Goal: Entertainment & Leisure: Consume media (video, audio)

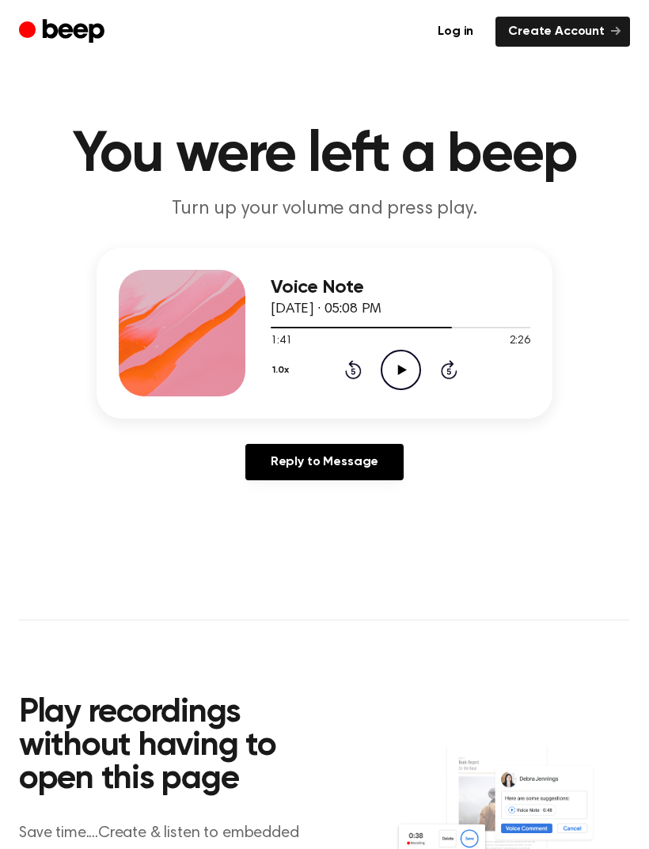
click at [353, 373] on icon "Rewind 5 seconds" at bounding box center [352, 369] width 17 height 21
click at [411, 369] on icon "Play Audio" at bounding box center [401, 370] width 40 height 40
click at [401, 369] on icon "Pause Audio" at bounding box center [401, 370] width 40 height 40
click at [354, 370] on icon "Rewind 5 seconds" at bounding box center [352, 369] width 17 height 21
click at [358, 369] on icon "Rewind 5 seconds" at bounding box center [352, 369] width 17 height 21
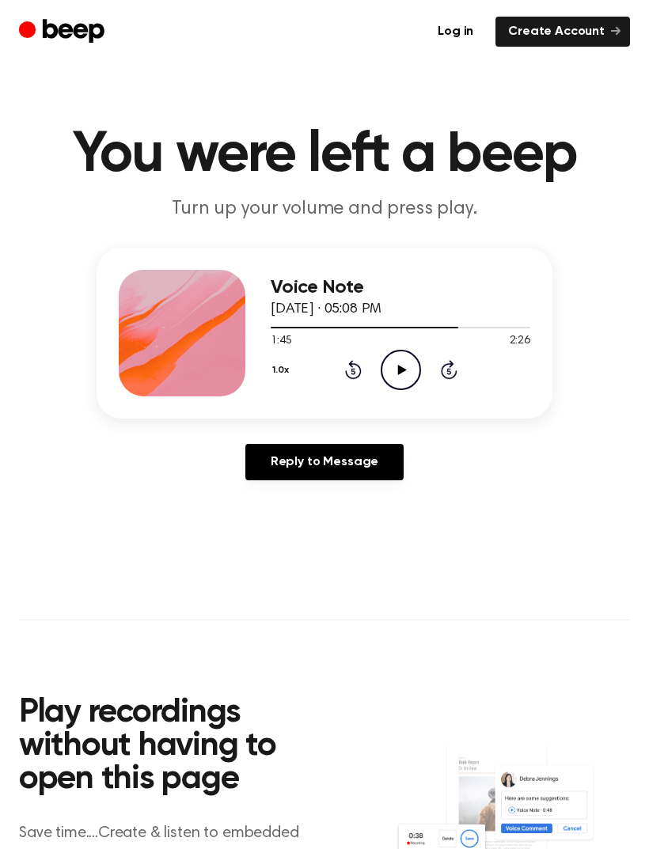
click at [402, 373] on icon "Play Audio" at bounding box center [401, 370] width 40 height 40
click at [353, 371] on icon at bounding box center [352, 372] width 4 height 6
click at [356, 371] on icon "Rewind 5 seconds" at bounding box center [352, 369] width 17 height 21
click at [363, 369] on div "1.0x Rewind 5 seconds Pause Audio Skip 5 seconds" at bounding box center [400, 370] width 259 height 40
click at [358, 368] on icon at bounding box center [353, 369] width 17 height 19
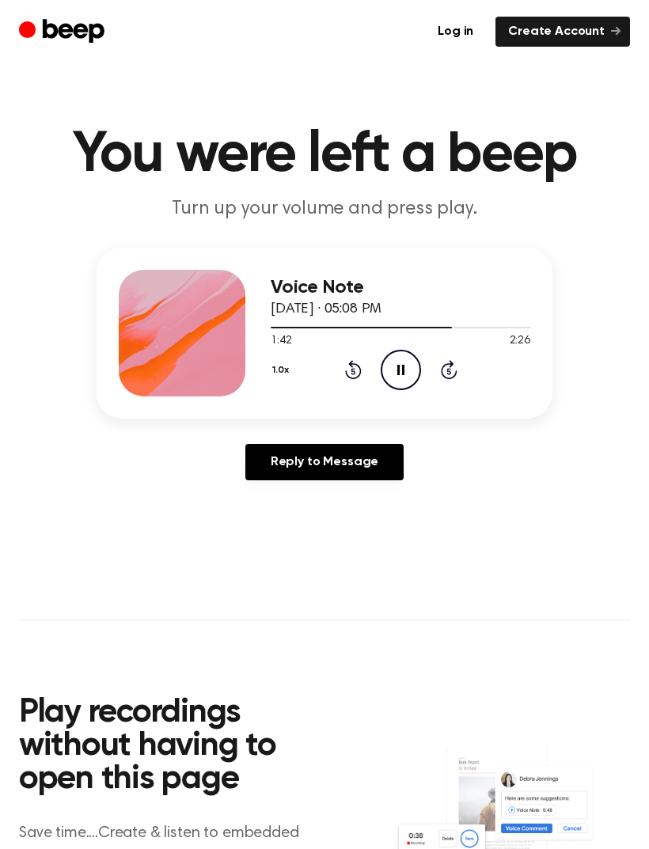
click at [358, 375] on icon at bounding box center [353, 369] width 17 height 19
click at [354, 370] on icon "Rewind 5 seconds" at bounding box center [352, 369] width 17 height 21
click at [354, 372] on icon "Rewind 5 seconds" at bounding box center [352, 369] width 17 height 21
click at [404, 353] on icon "Pause Audio" at bounding box center [401, 370] width 40 height 40
click at [396, 369] on icon "Play Audio" at bounding box center [401, 370] width 40 height 40
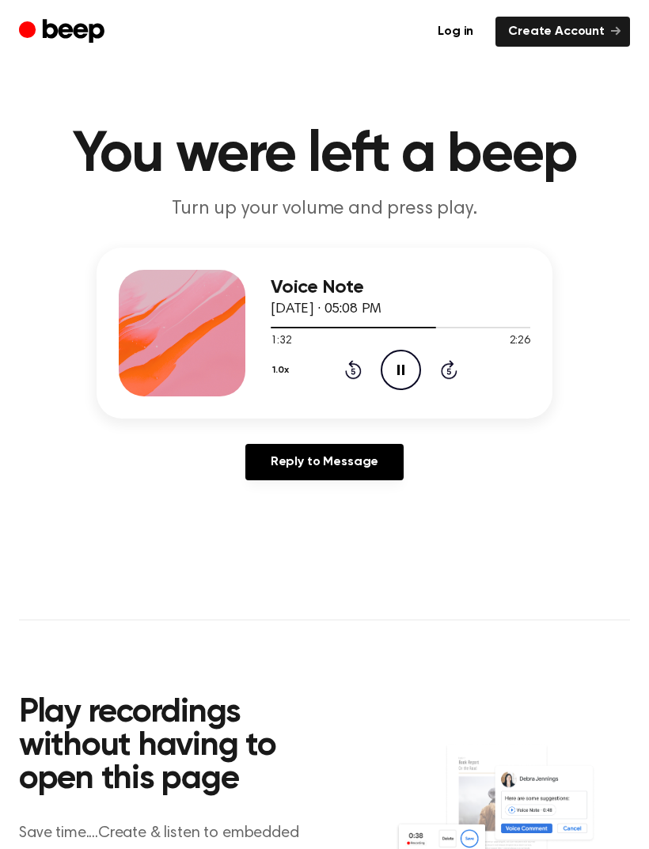
click at [411, 367] on icon "Pause Audio" at bounding box center [401, 370] width 40 height 40
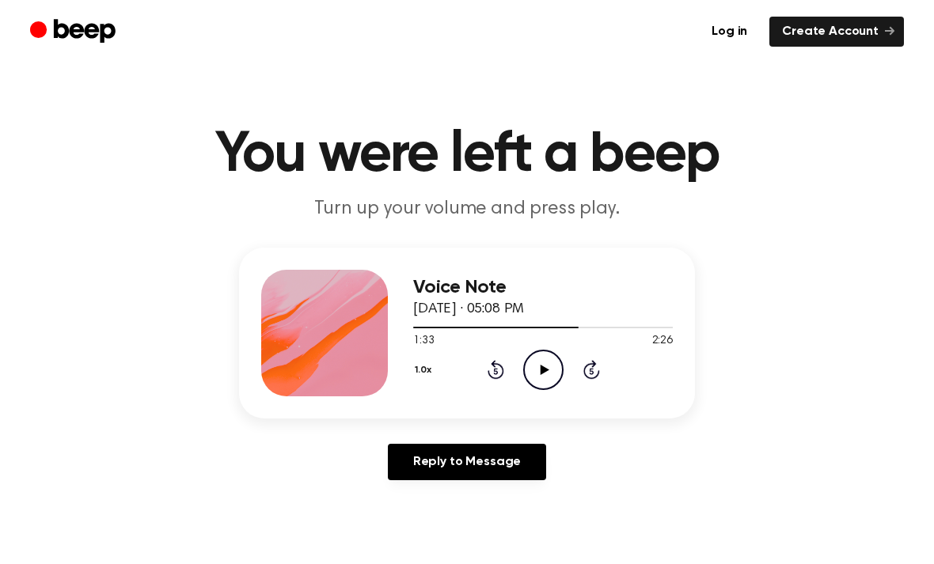
click at [549, 373] on icon "Play Audio" at bounding box center [543, 370] width 40 height 40
click at [499, 362] on icon "Rewind 5 seconds" at bounding box center [495, 369] width 17 height 21
click at [552, 371] on icon "Pause Audio" at bounding box center [543, 370] width 40 height 40
click at [547, 367] on icon "Play Audio" at bounding box center [543, 370] width 40 height 40
click at [539, 380] on icon "Pause Audio" at bounding box center [543, 370] width 40 height 40
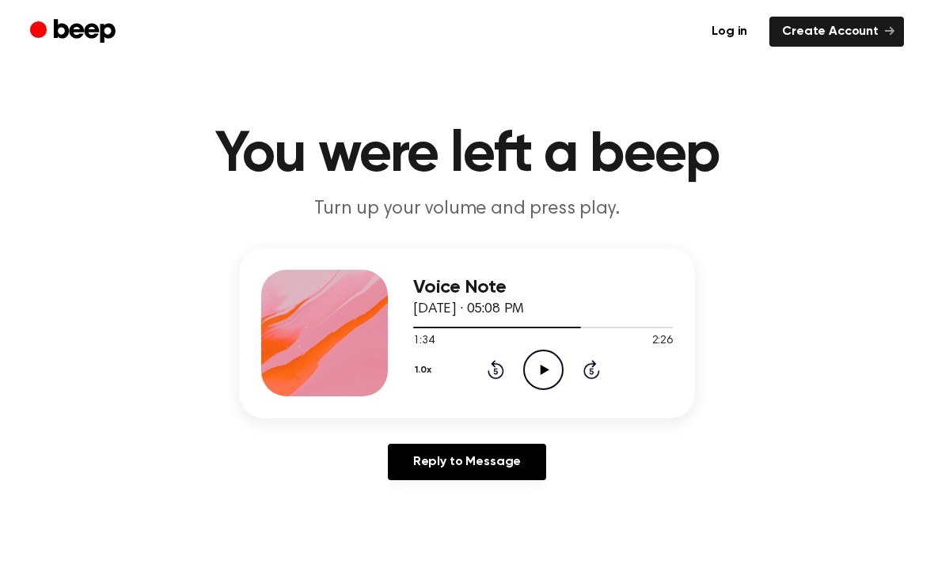
click at [542, 365] on icon "Play Audio" at bounding box center [543, 370] width 40 height 40
click at [547, 366] on icon "Pause Audio" at bounding box center [543, 370] width 40 height 40
